Goal: Complete Application Form: Complete application form

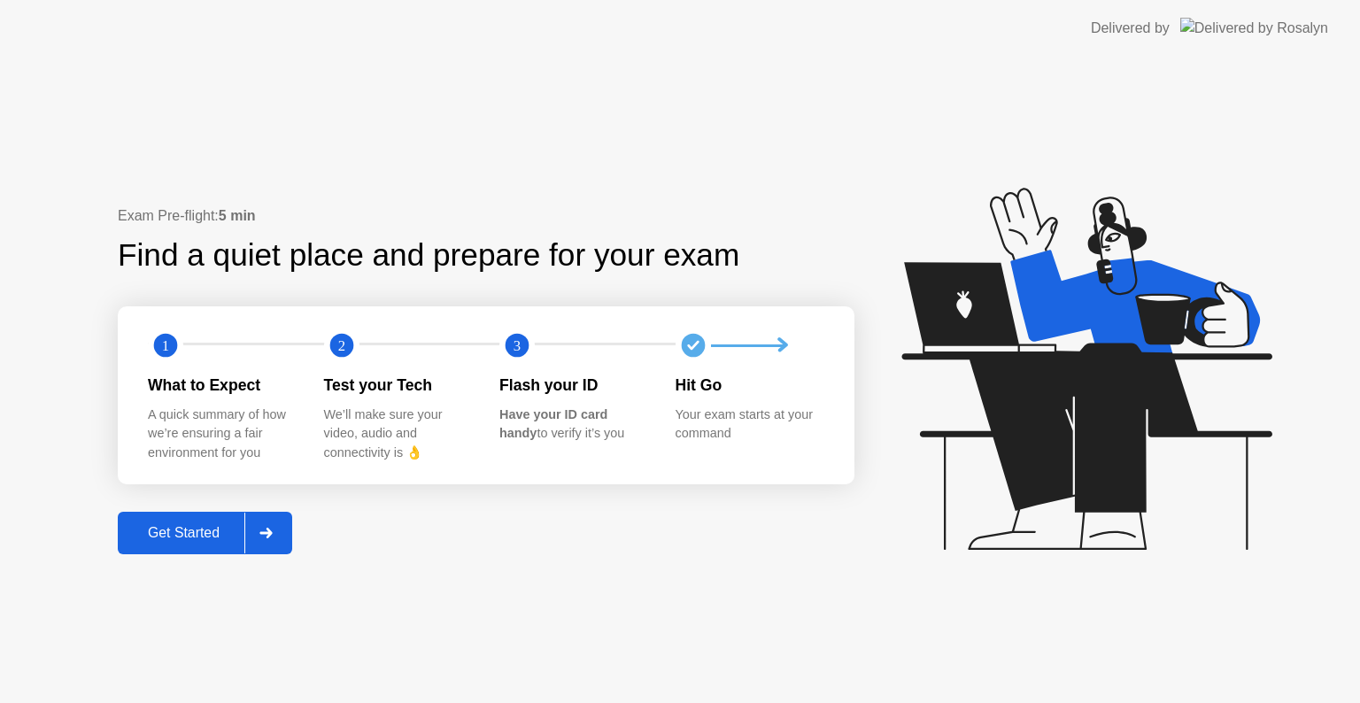
click at [221, 526] on div "Get Started" at bounding box center [183, 533] width 121 height 16
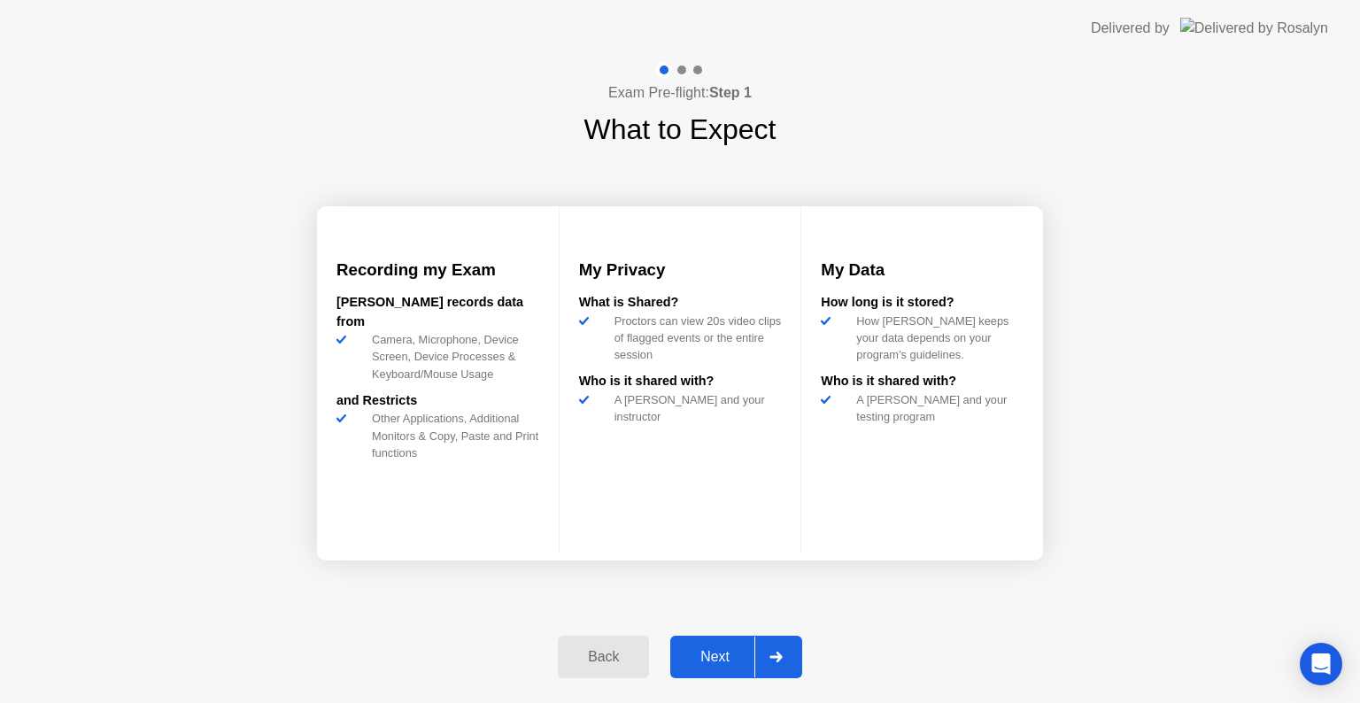
click at [746, 660] on div "Next" at bounding box center [715, 657] width 79 height 16
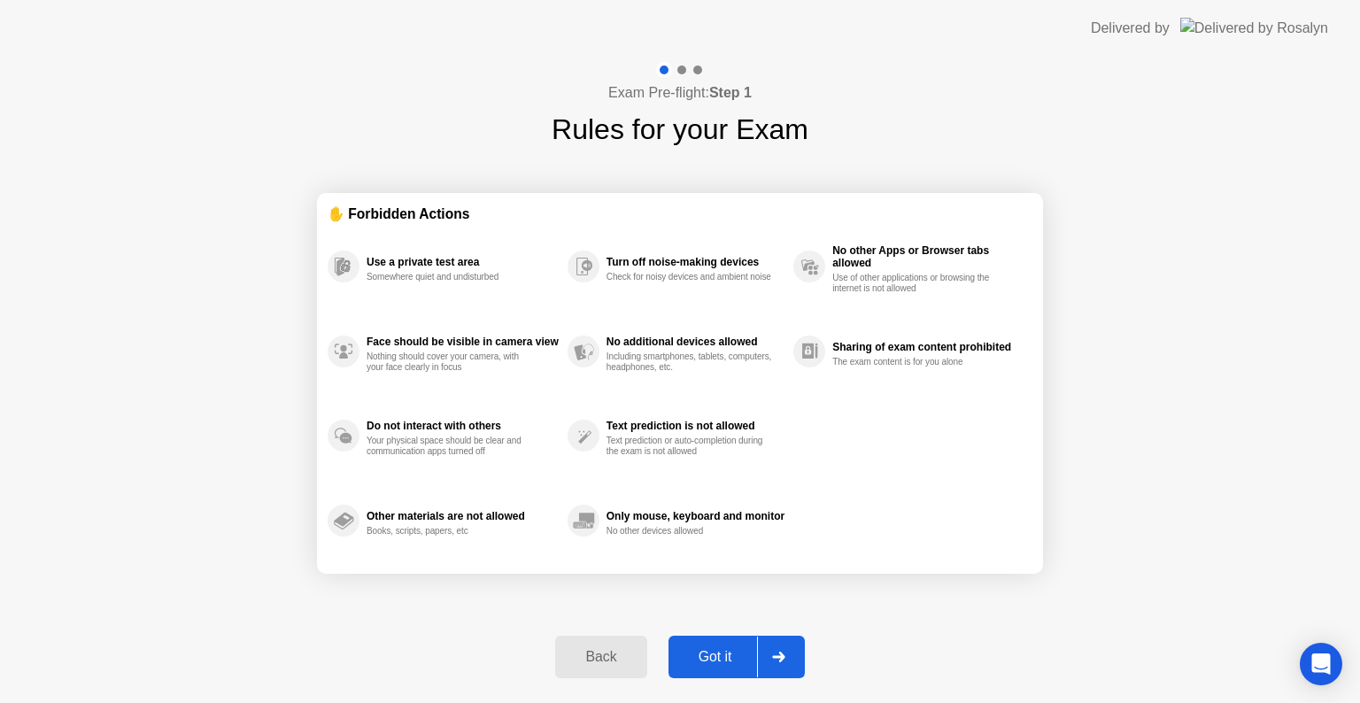
click at [746, 660] on div "Got it" at bounding box center [715, 657] width 83 height 16
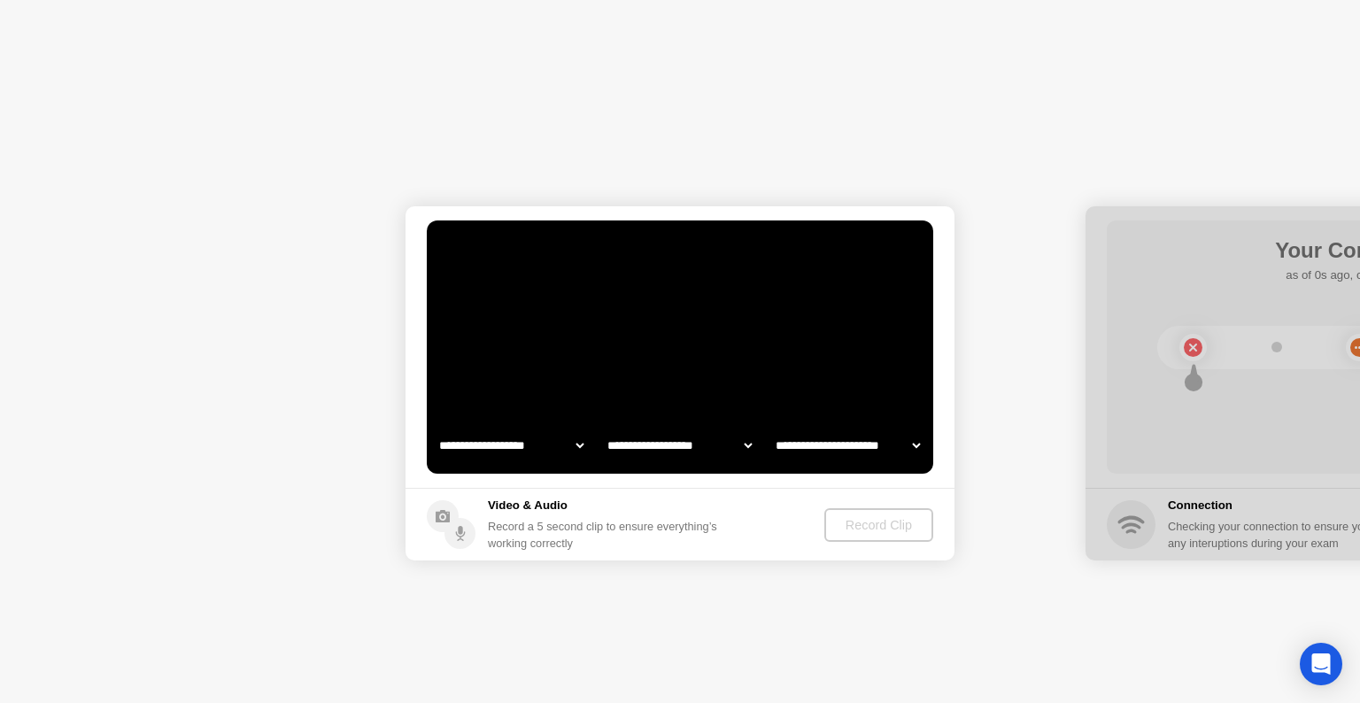
select select "**********"
select select "*******"
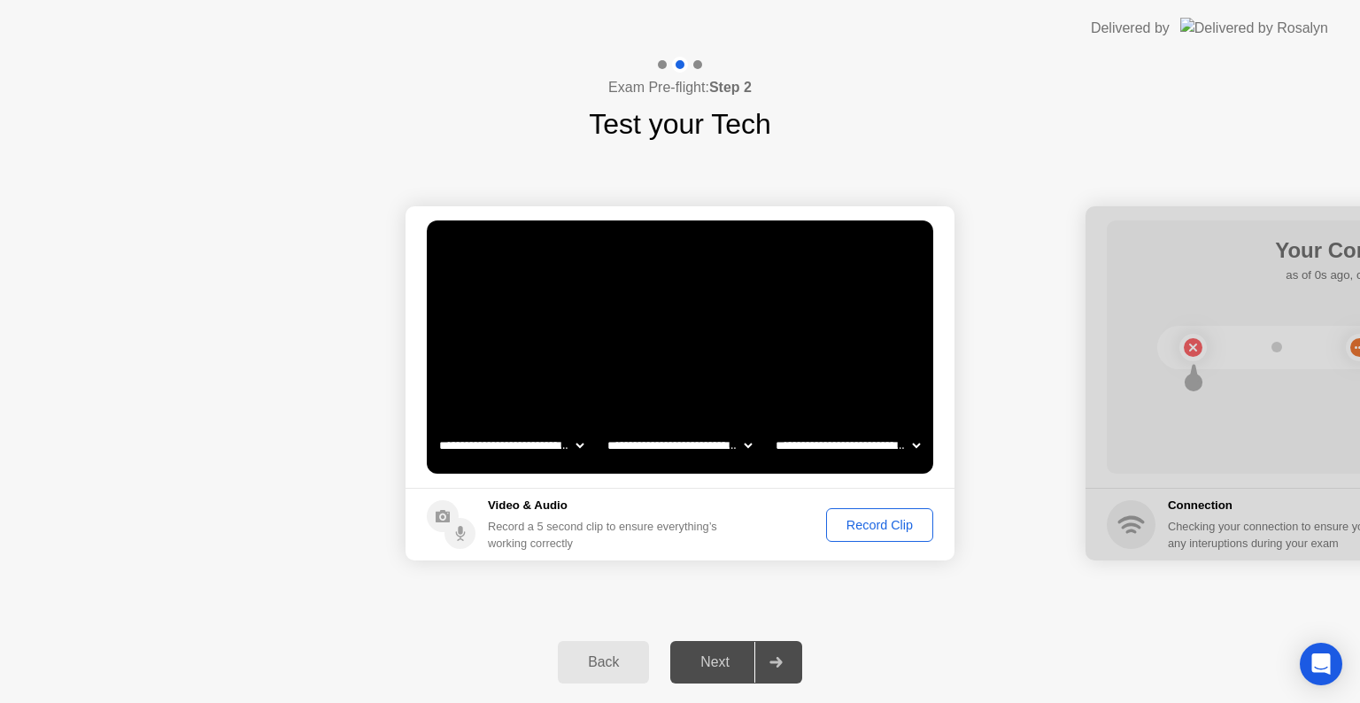
click at [879, 528] on div "Record Clip" at bounding box center [879, 525] width 95 height 14
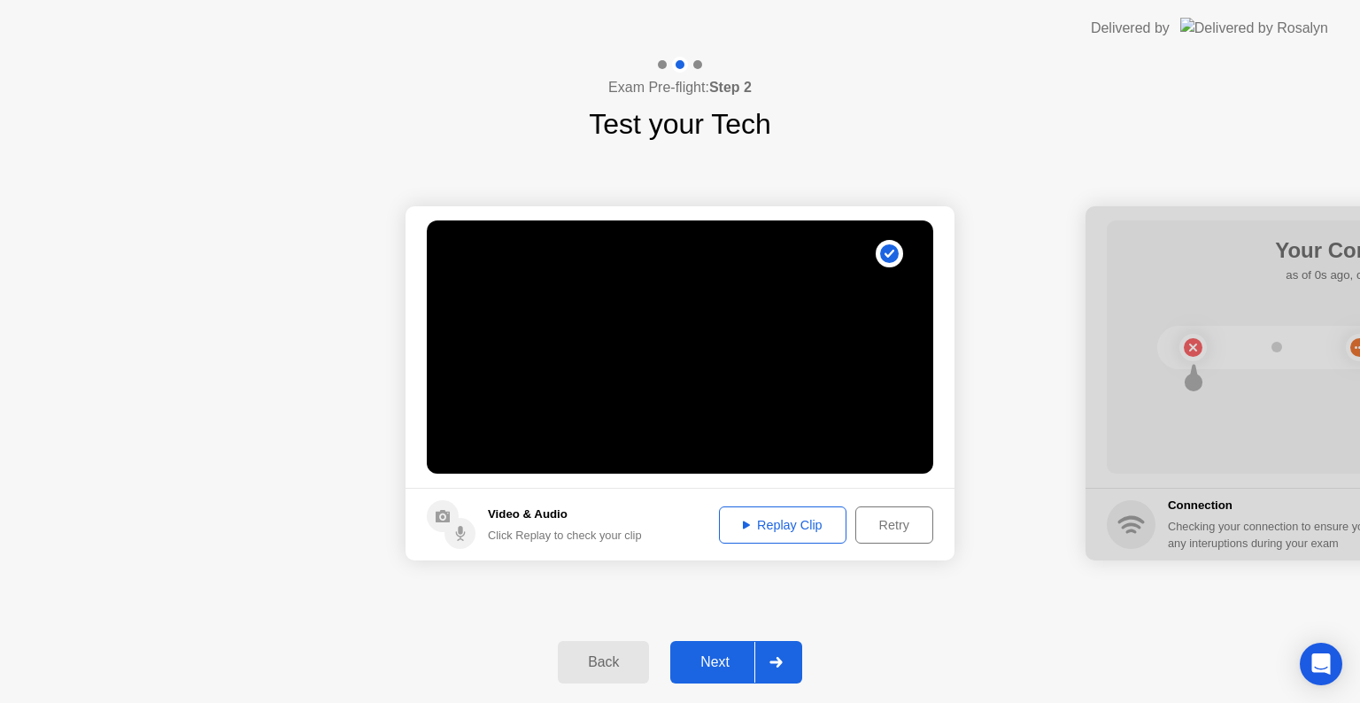
click at [813, 526] on div "Replay Clip" at bounding box center [782, 525] width 115 height 14
click at [744, 526] on icon at bounding box center [746, 525] width 7 height 8
click at [722, 662] on div "Next" at bounding box center [715, 662] width 79 height 16
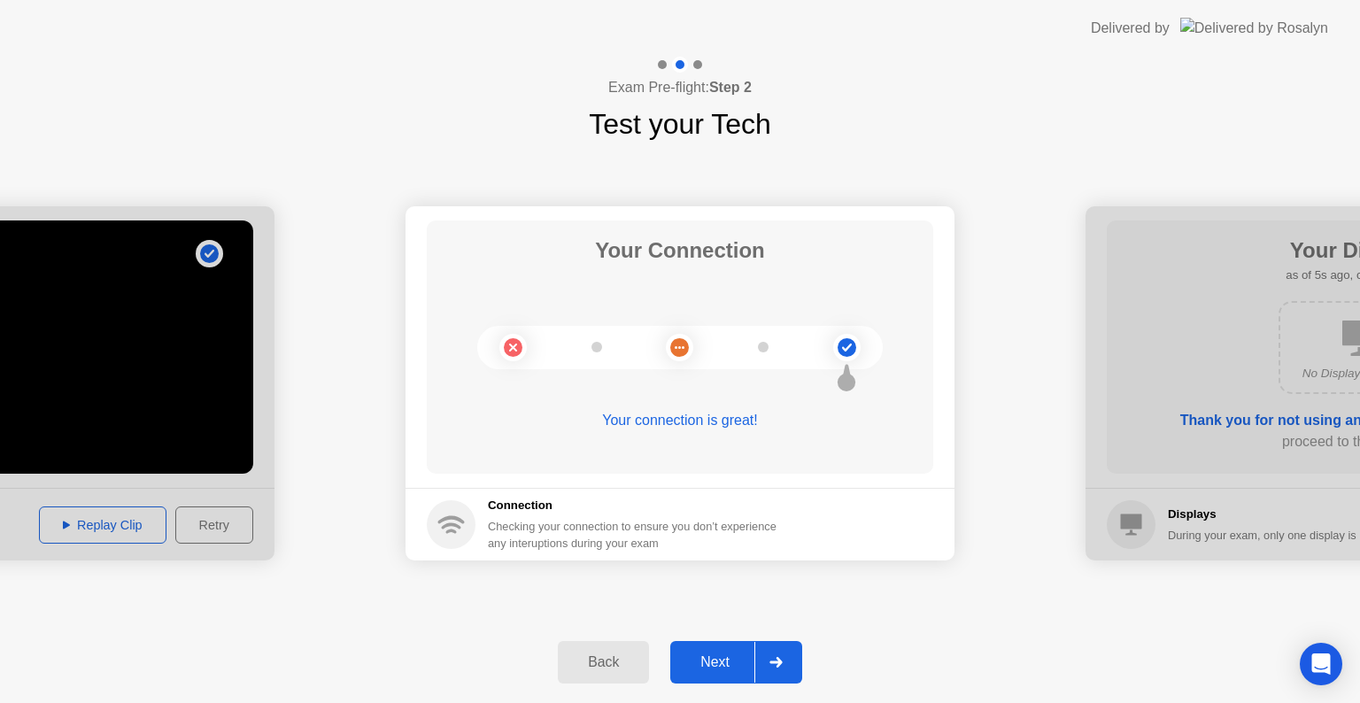
click at [722, 662] on div "Next" at bounding box center [715, 662] width 79 height 16
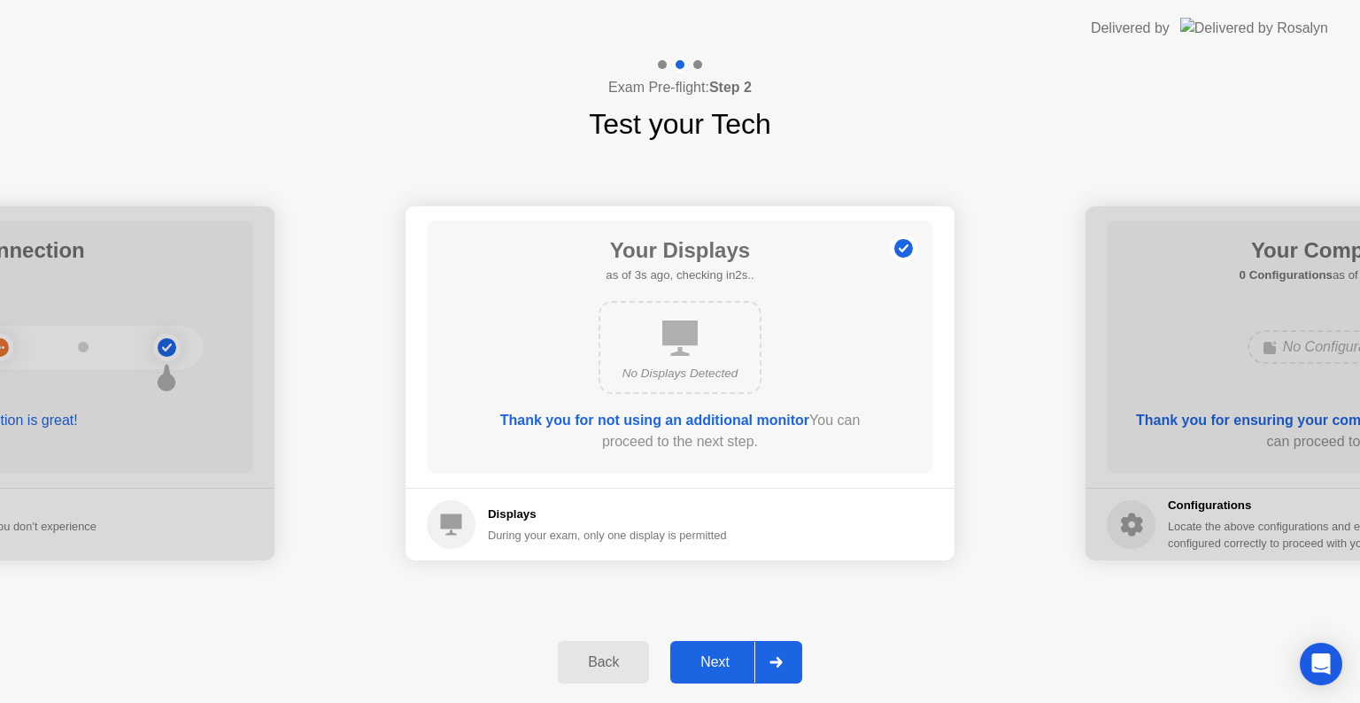
click at [722, 662] on div "Next" at bounding box center [715, 662] width 79 height 16
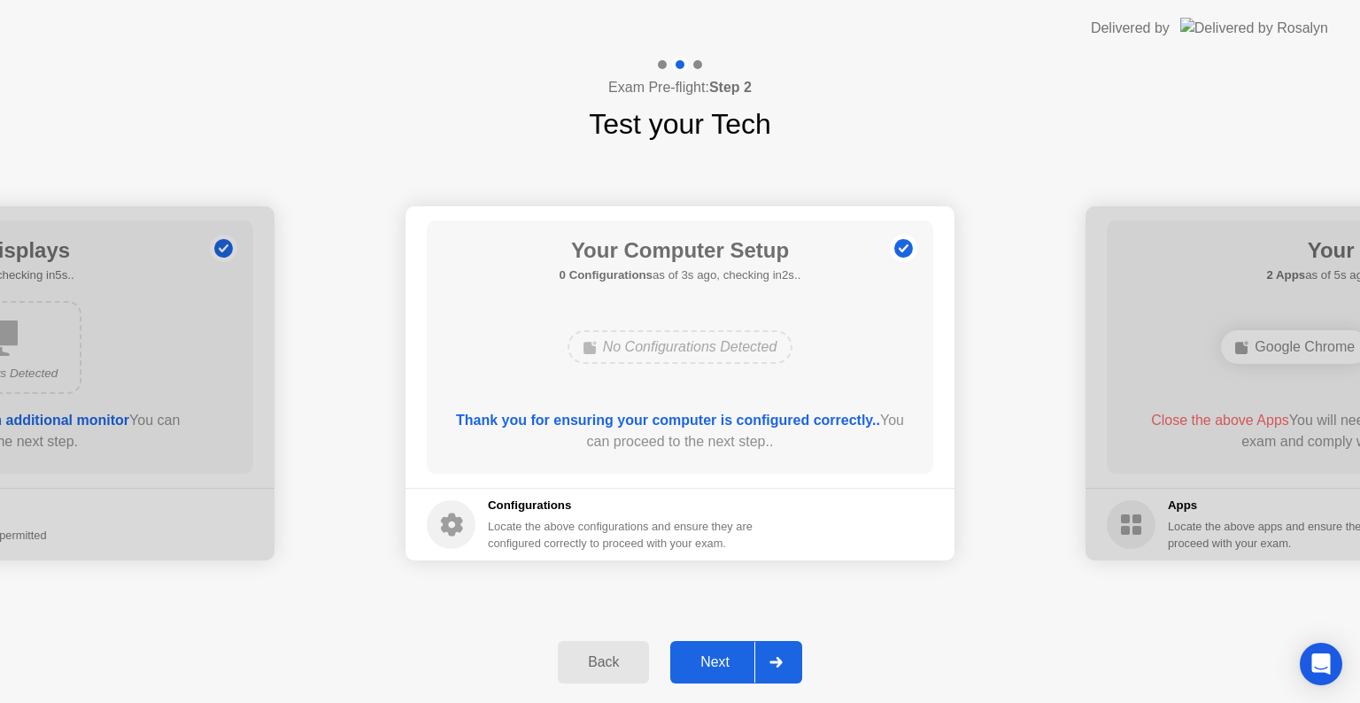
click at [722, 662] on div "Next" at bounding box center [715, 662] width 79 height 16
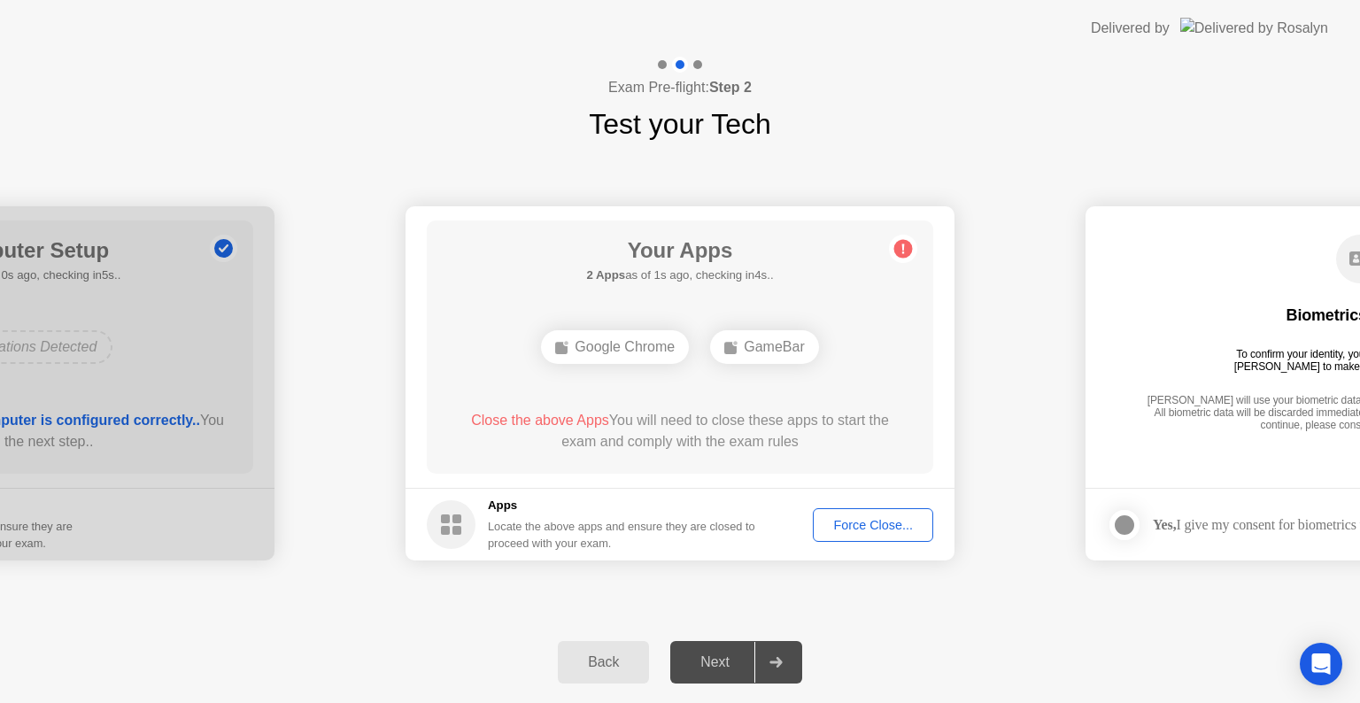
click at [885, 520] on div "Force Close..." at bounding box center [873, 525] width 108 height 14
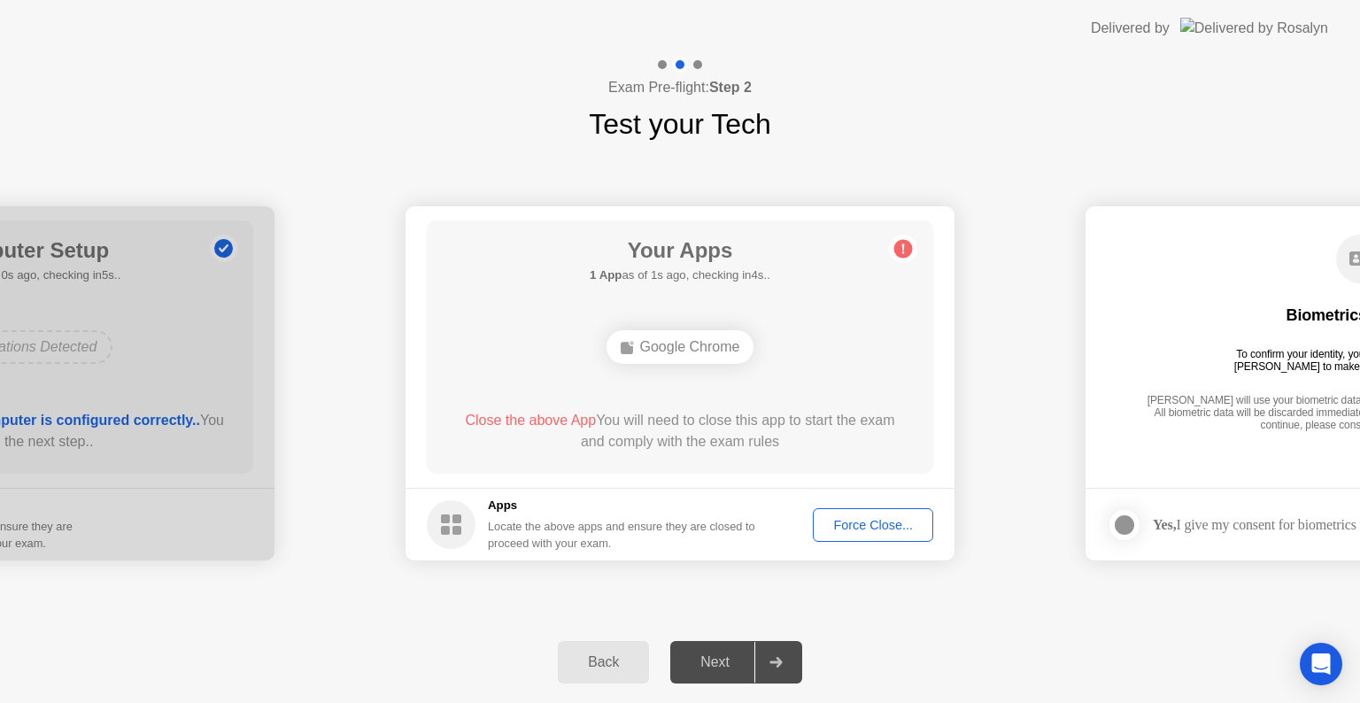
click at [858, 528] on div "Force Close..." at bounding box center [873, 525] width 108 height 14
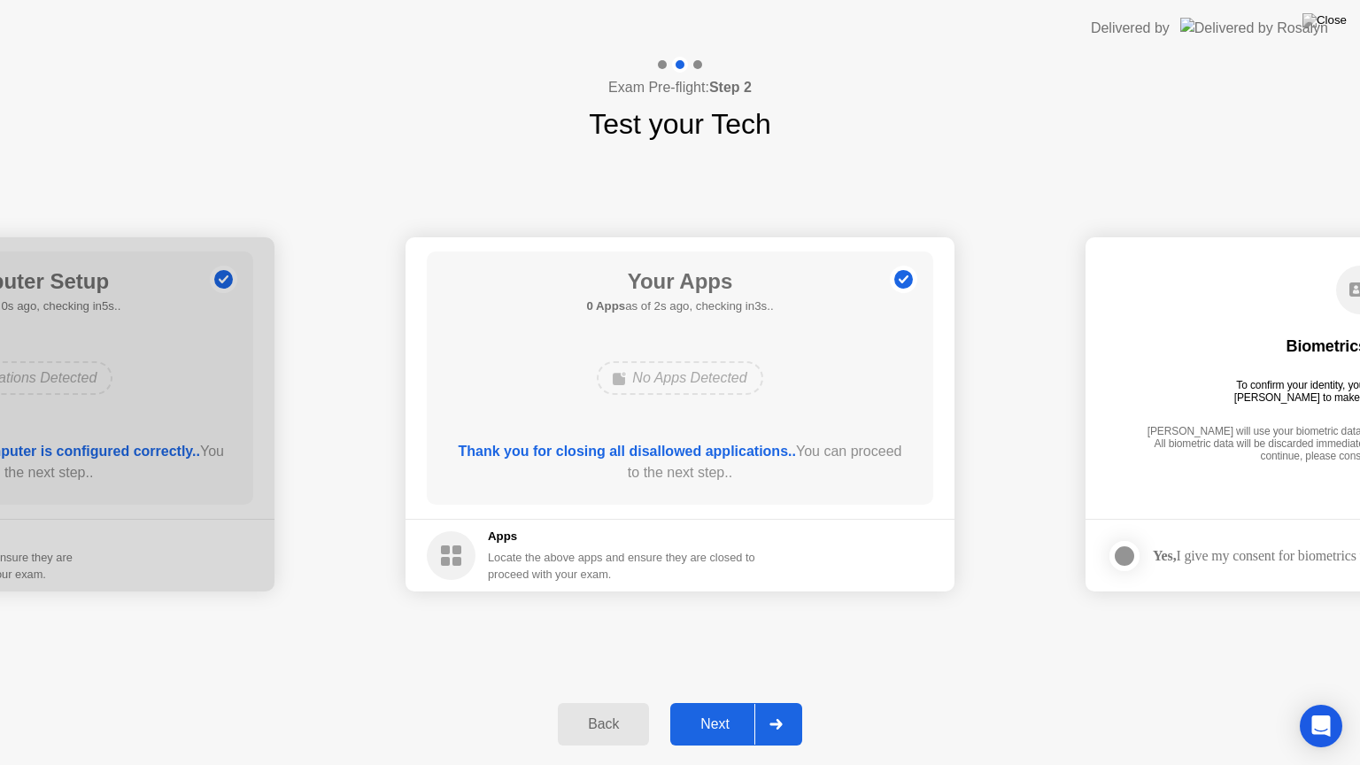
click at [720, 702] on div "Next" at bounding box center [715, 724] width 79 height 16
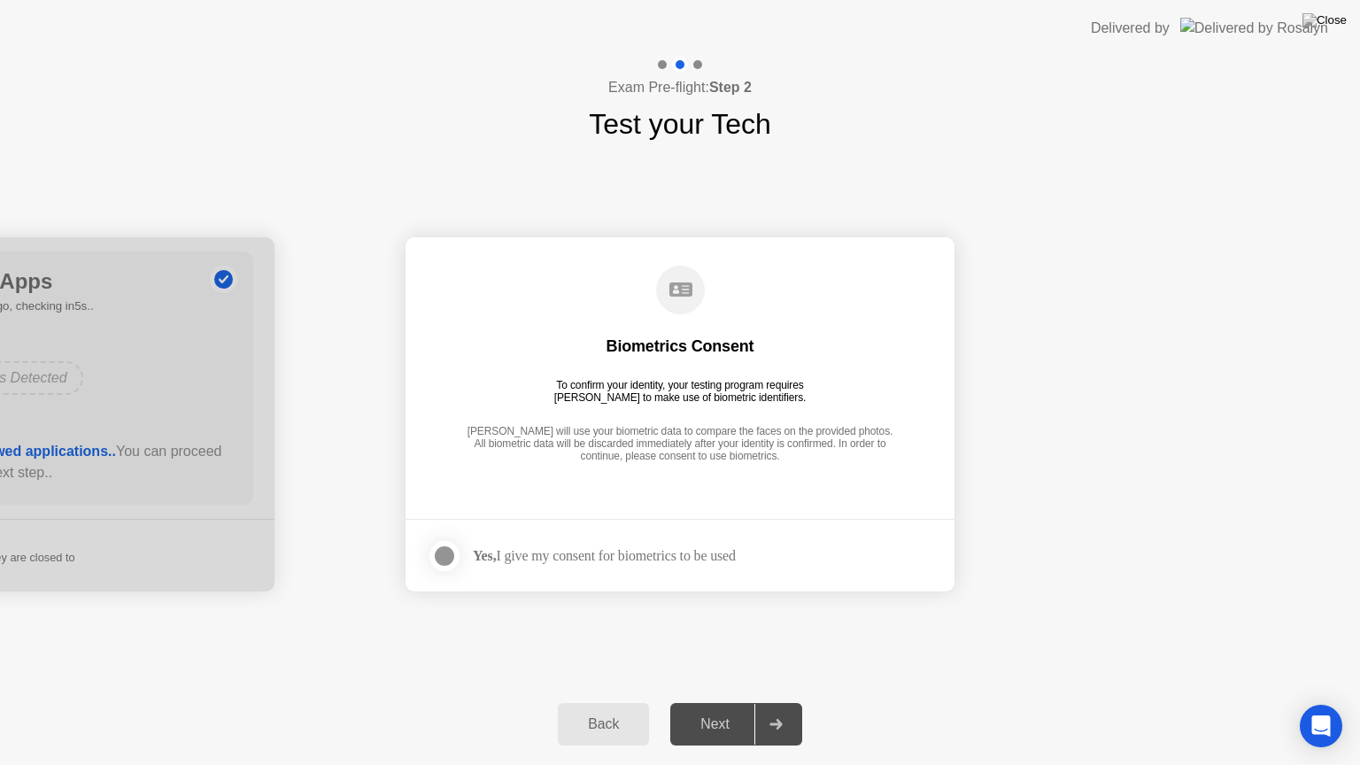
click at [683, 553] on div "Yes, I give my consent for biometrics to be used" at bounding box center [604, 555] width 263 height 17
click at [437, 553] on div at bounding box center [444, 555] width 21 height 21
click at [712, 702] on div "Next" at bounding box center [715, 724] width 79 height 16
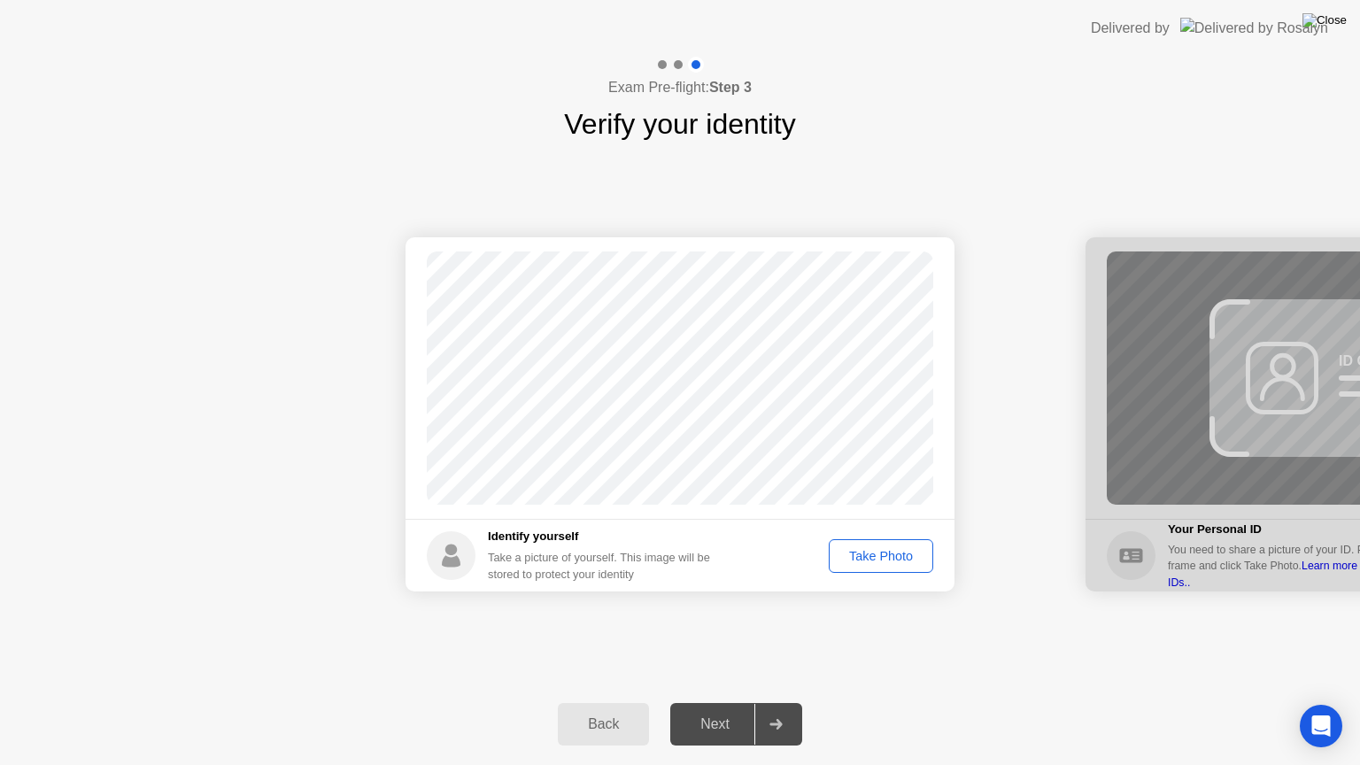
click at [1335, 27] on img at bounding box center [1325, 20] width 44 height 14
